Goal: Information Seeking & Learning: Learn about a topic

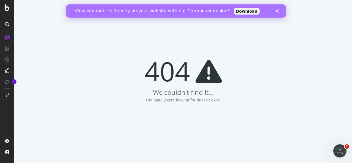
click at [277, 13] on div "View key metrics directly on your website with our Chrome extension! Download" at bounding box center [176, 11] width 220 height 9
click at [277, 11] on icon "Close" at bounding box center [277, 10] width 3 height 3
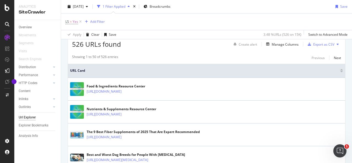
scroll to position [115, 0]
